Goal: Task Accomplishment & Management: Complete application form

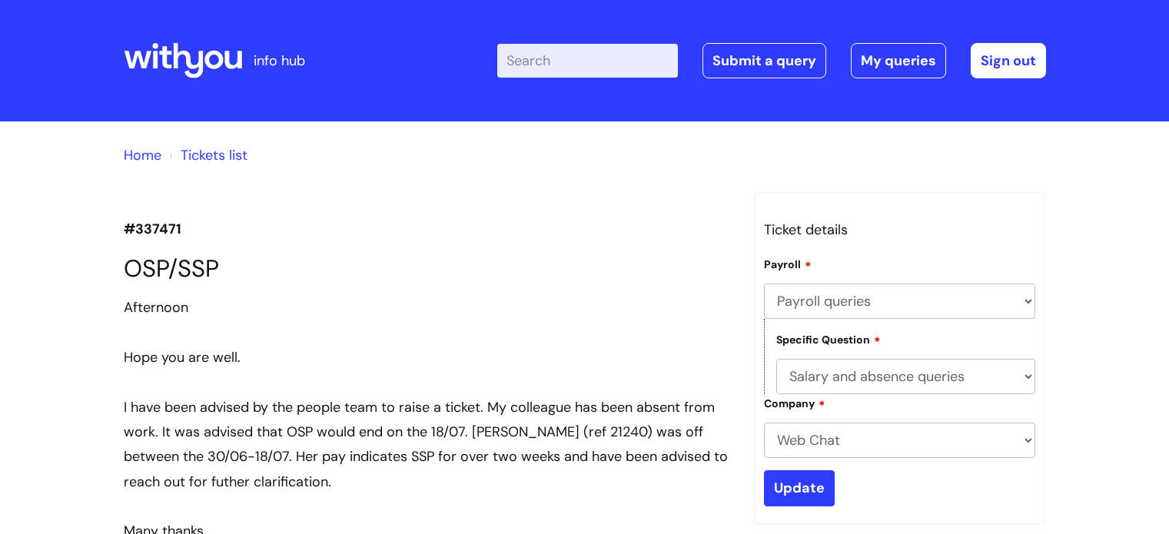
select select "Payroll queries"
select select "Salary and absence queries"
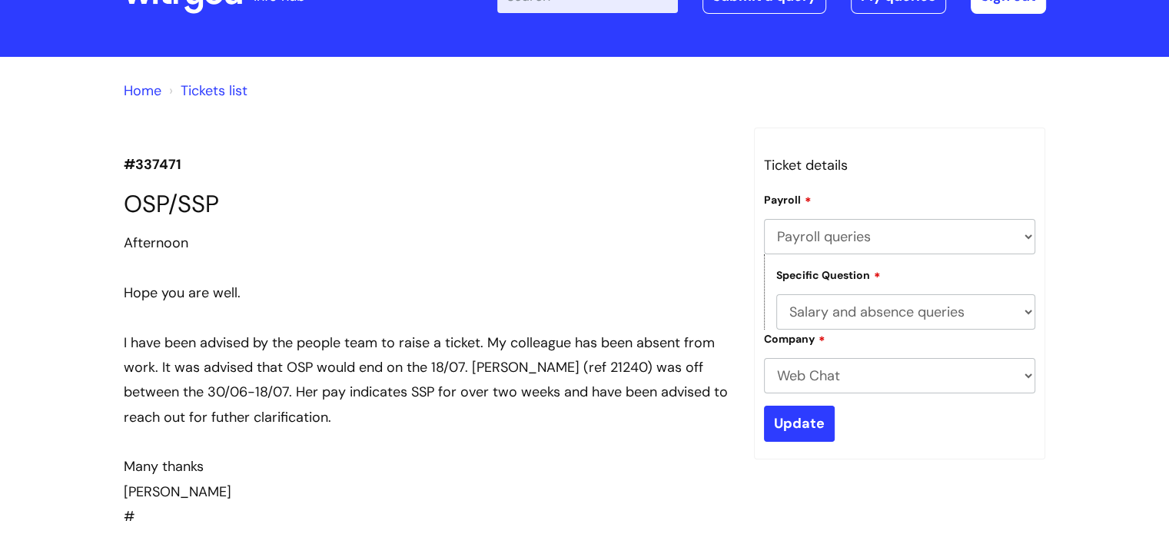
scroll to position [34, 0]
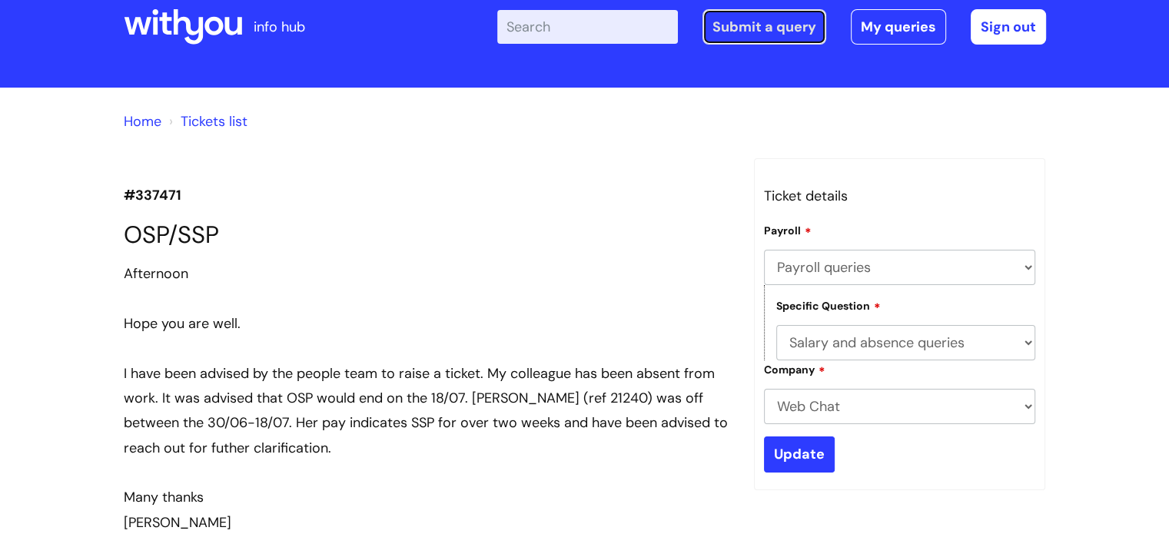
click at [796, 27] on link "Submit a query" at bounding box center [765, 26] width 124 height 35
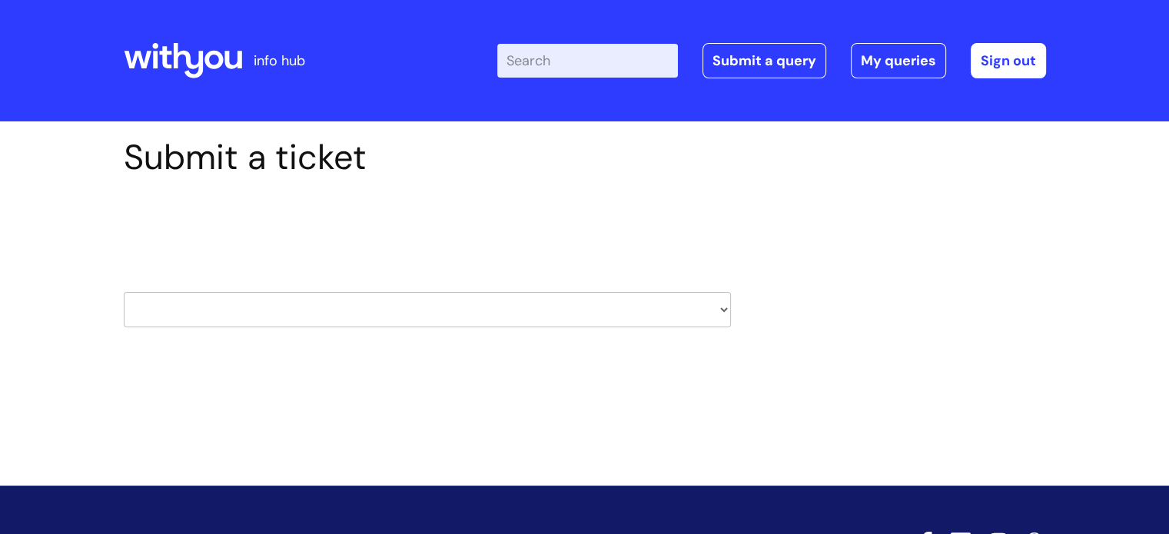
click at [511, 323] on select "HR / People IT and Support Clinical Drug Alerts Finance Accounts Data Support T…" at bounding box center [427, 309] width 607 height 35
select select "it_and_support"
click at [124, 292] on select "HR / People IT and Support Clinical Drug Alerts Finance Accounts Data Support T…" at bounding box center [427, 309] width 607 height 35
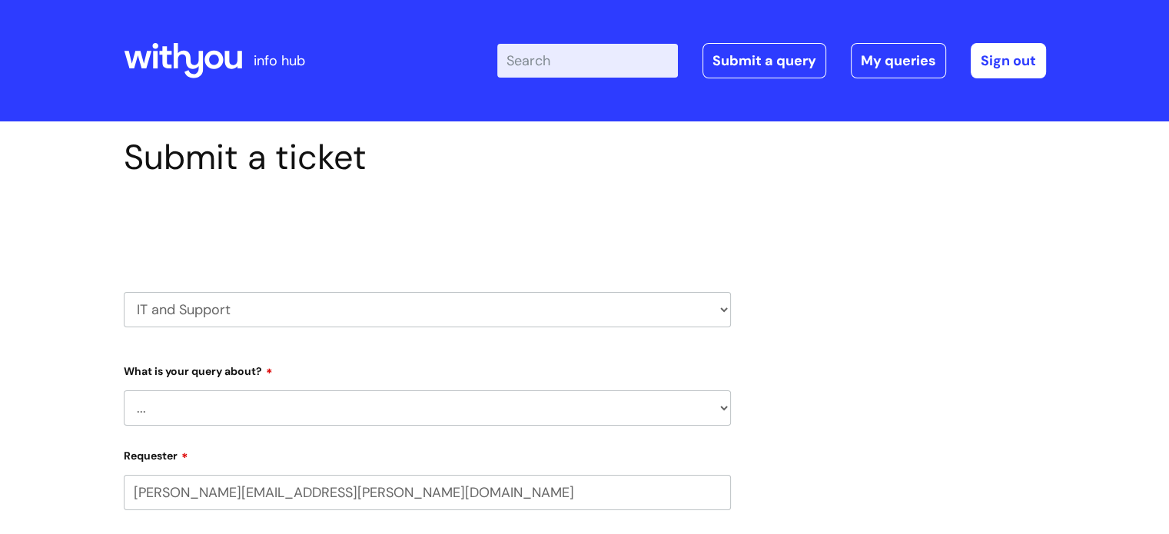
select select "80004286566"
click at [375, 409] on select "... Mobile Phone Reset & MFA Accounts, Starters and Leavers IT Hardware issue I…" at bounding box center [427, 407] width 607 height 35
select select "Something Else"
click at [124, 390] on select "... Mobile Phone Reset & MFA Accounts, Starters and Leavers IT Hardware issue I…" at bounding box center [427, 407] width 607 height 35
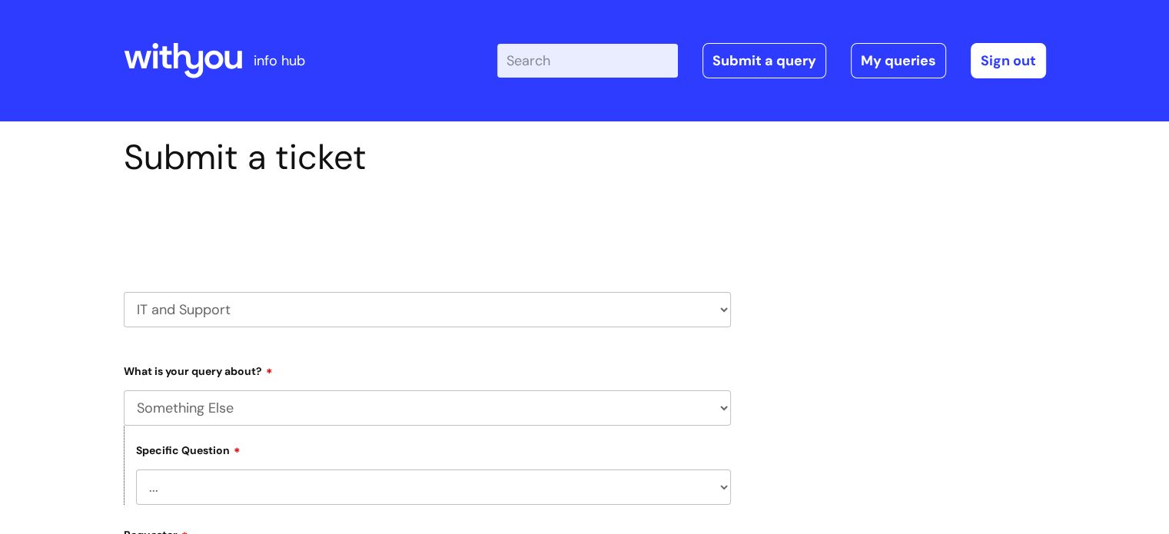
click at [223, 488] on select "... My problem is not listed" at bounding box center [433, 487] width 595 height 35
select select "My problem is not listed"
click at [136, 470] on select "... My problem is not listed" at bounding box center [433, 487] width 595 height 35
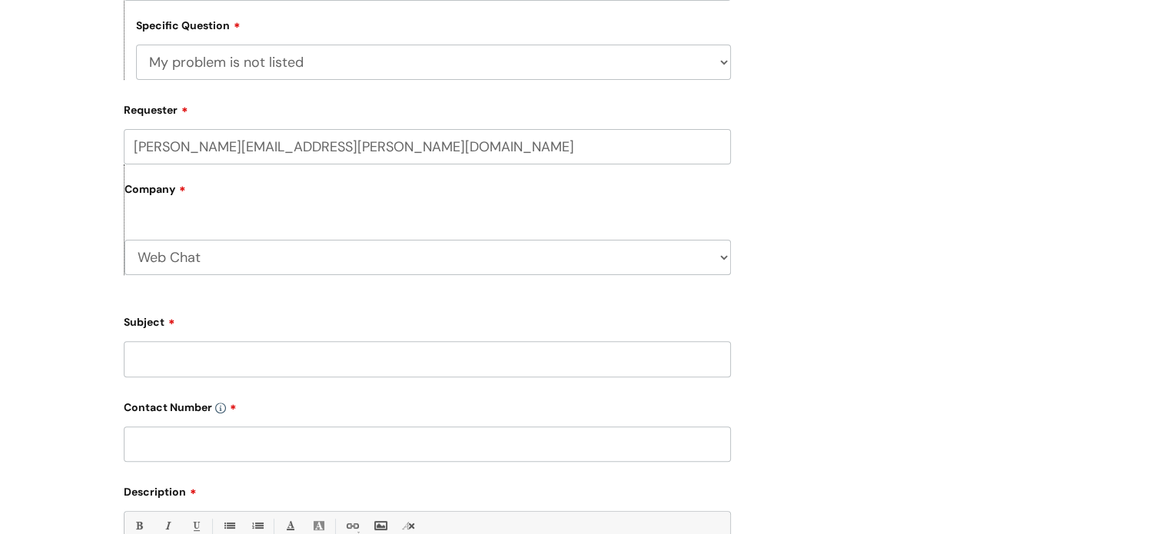
scroll to position [461, 0]
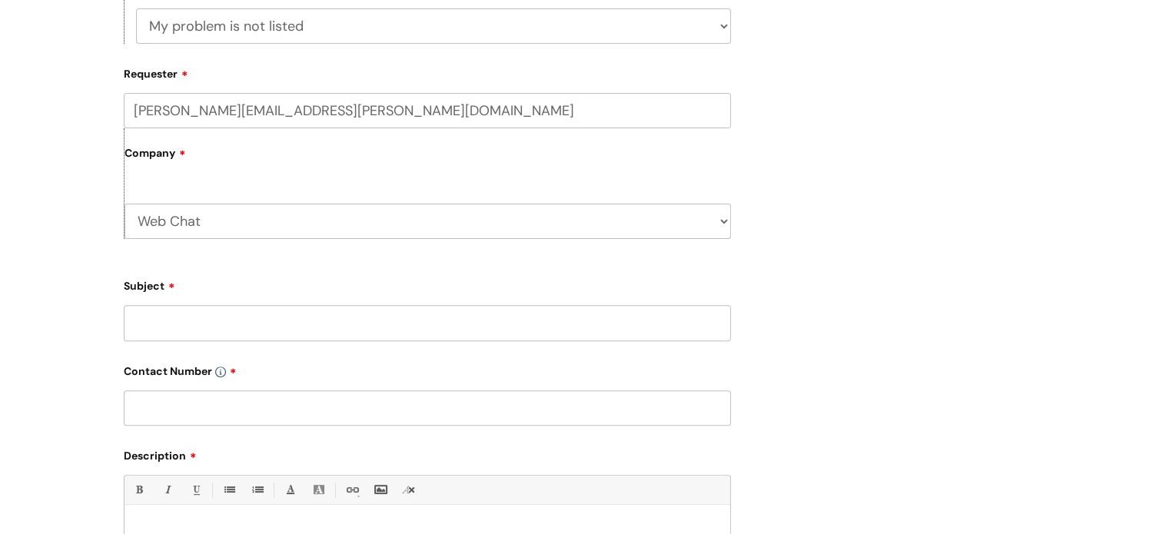
click at [229, 331] on input "Subject" at bounding box center [427, 322] width 607 height 35
type input "n"
type input "Nebula"
click at [217, 424] on input "text" at bounding box center [427, 407] width 607 height 35
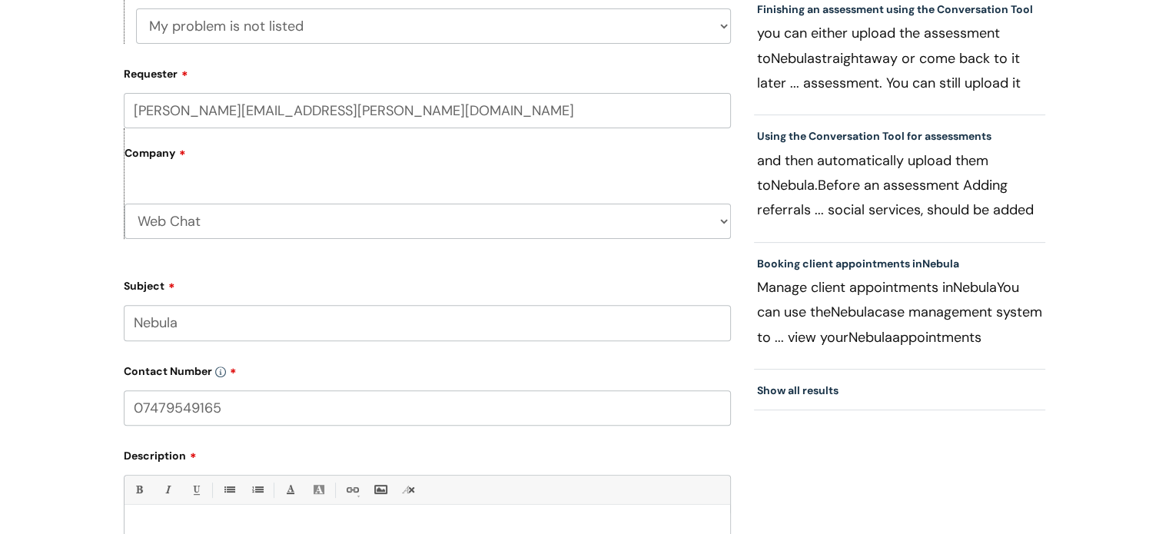
type input "07479549165"
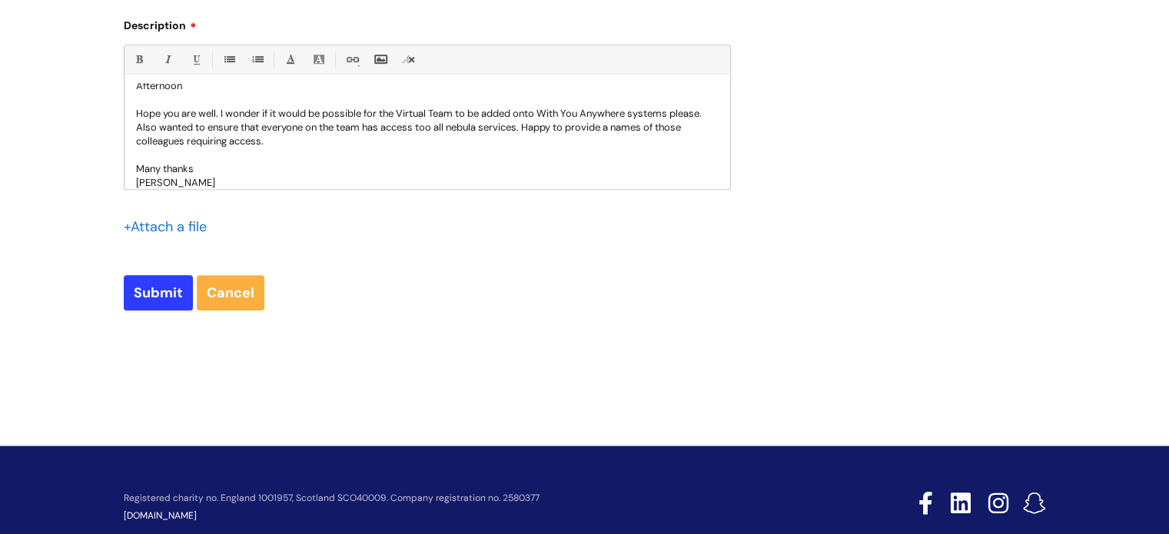
scroll to position [927, 0]
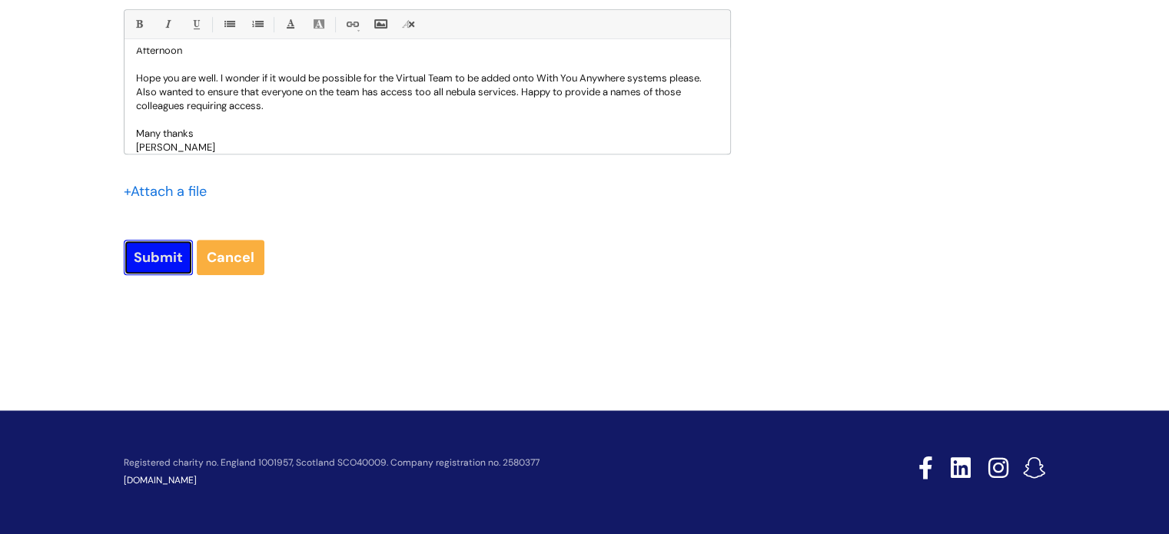
click at [152, 258] on input "Submit" at bounding box center [158, 257] width 69 height 35
type input "Please Wait..."
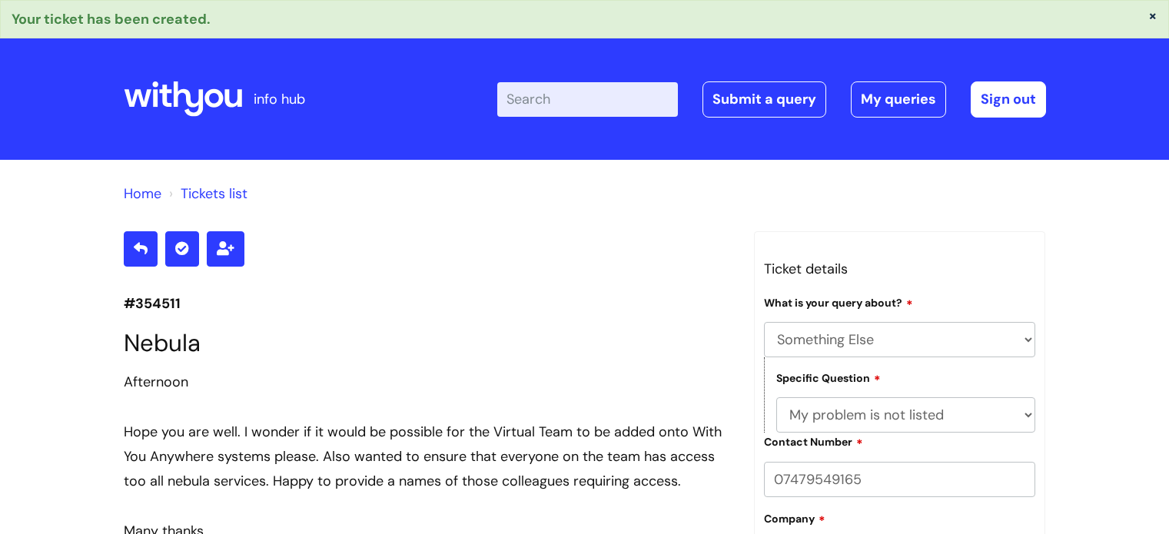
select select "Something Else"
select select "My problem is not listed"
